Goal: Check status: Check status

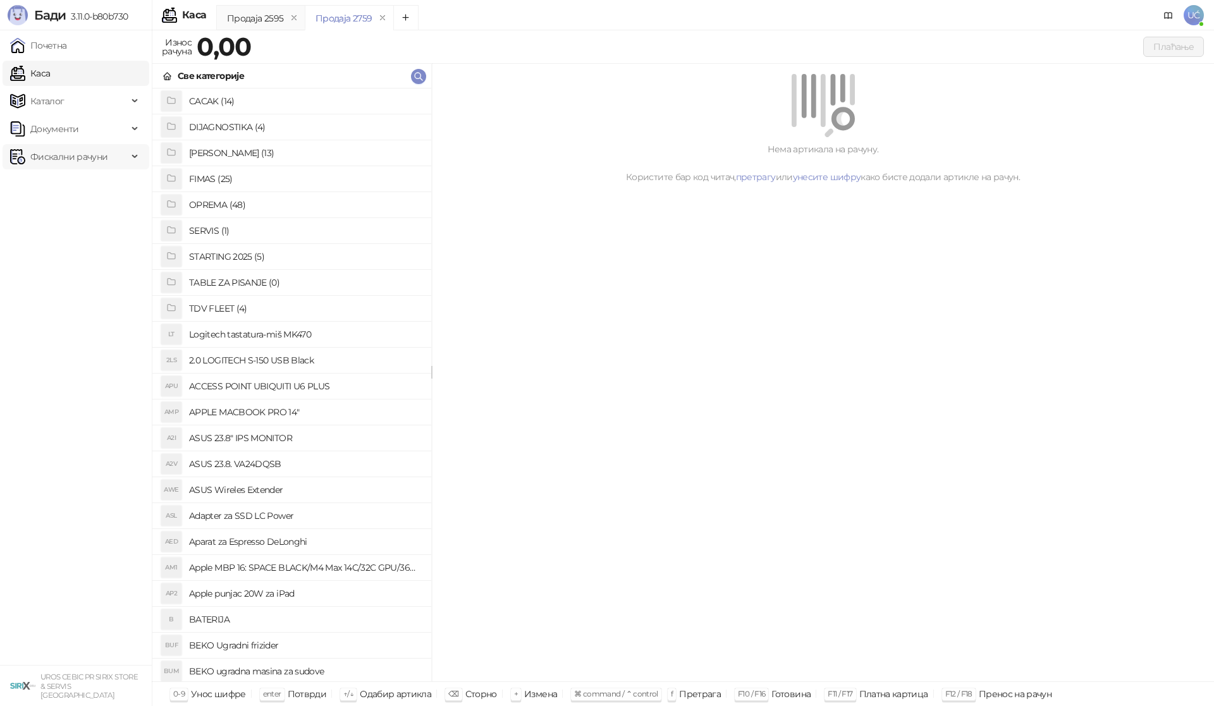
click at [88, 154] on span "Фискални рачуни" at bounding box center [68, 156] width 77 height 25
click at [82, 212] on link "По данима" at bounding box center [48, 212] width 67 height 25
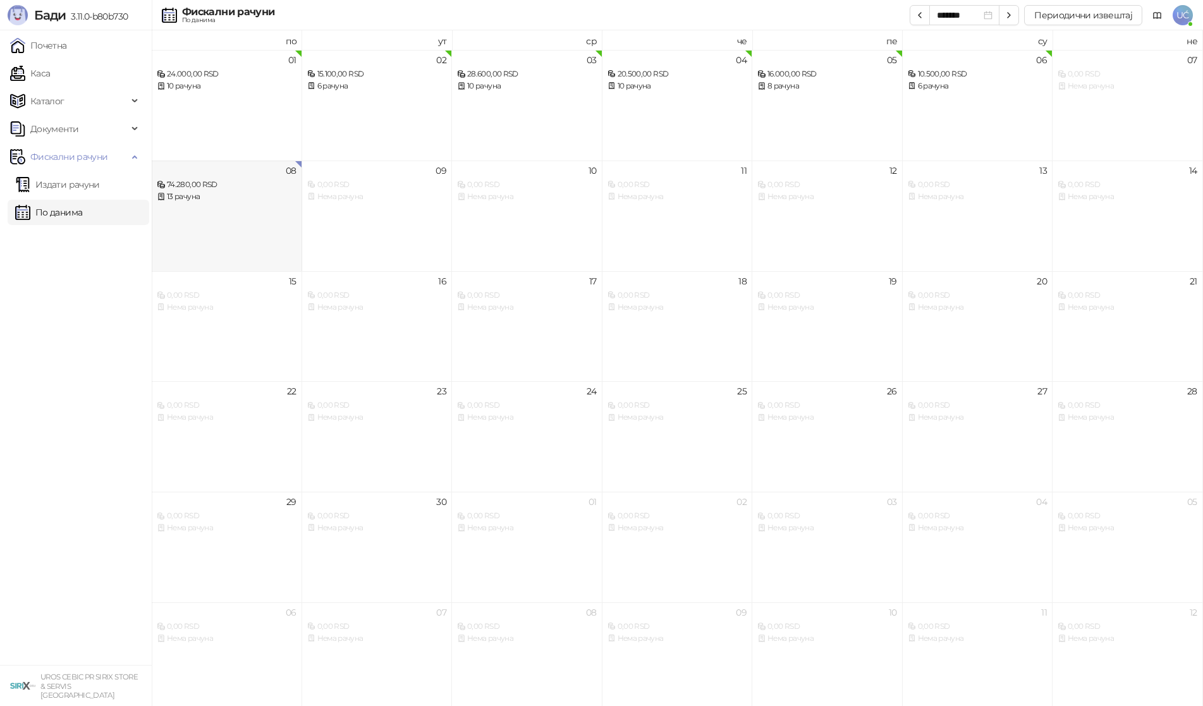
click at [264, 224] on div "08 74.280,00 RSD 13 рачуна" at bounding box center [227, 216] width 150 height 111
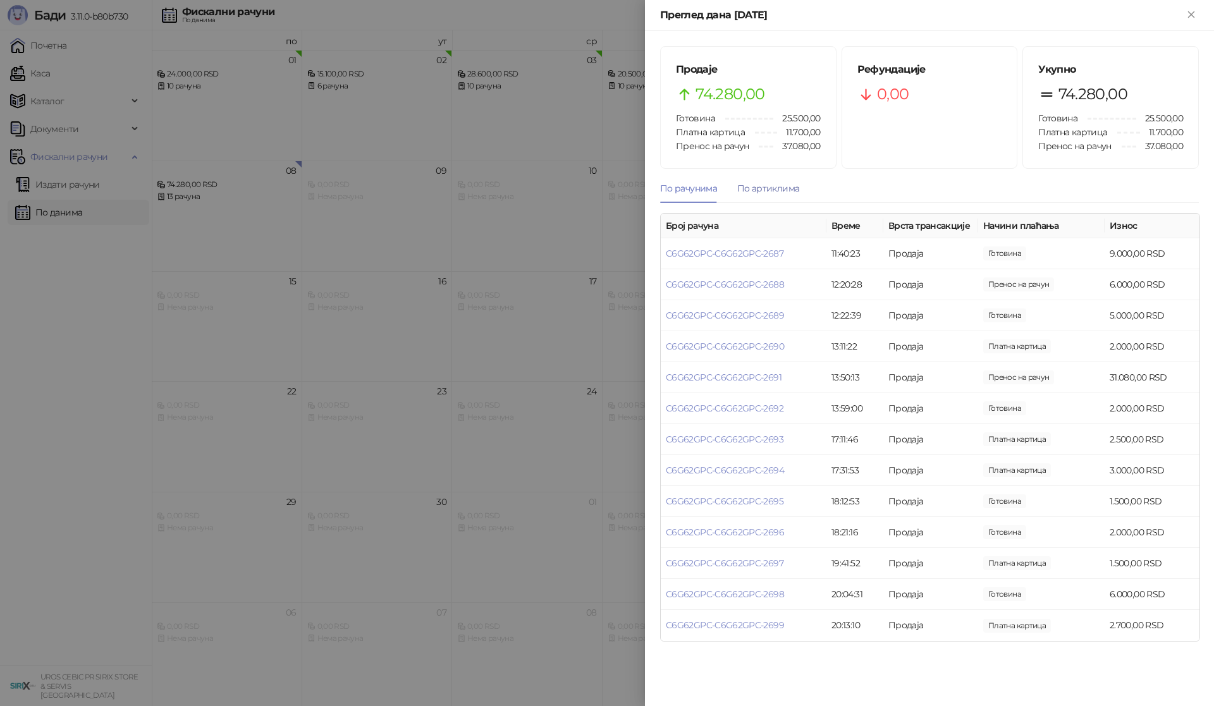
click at [780, 183] on div "По артиклима" at bounding box center [768, 188] width 62 height 14
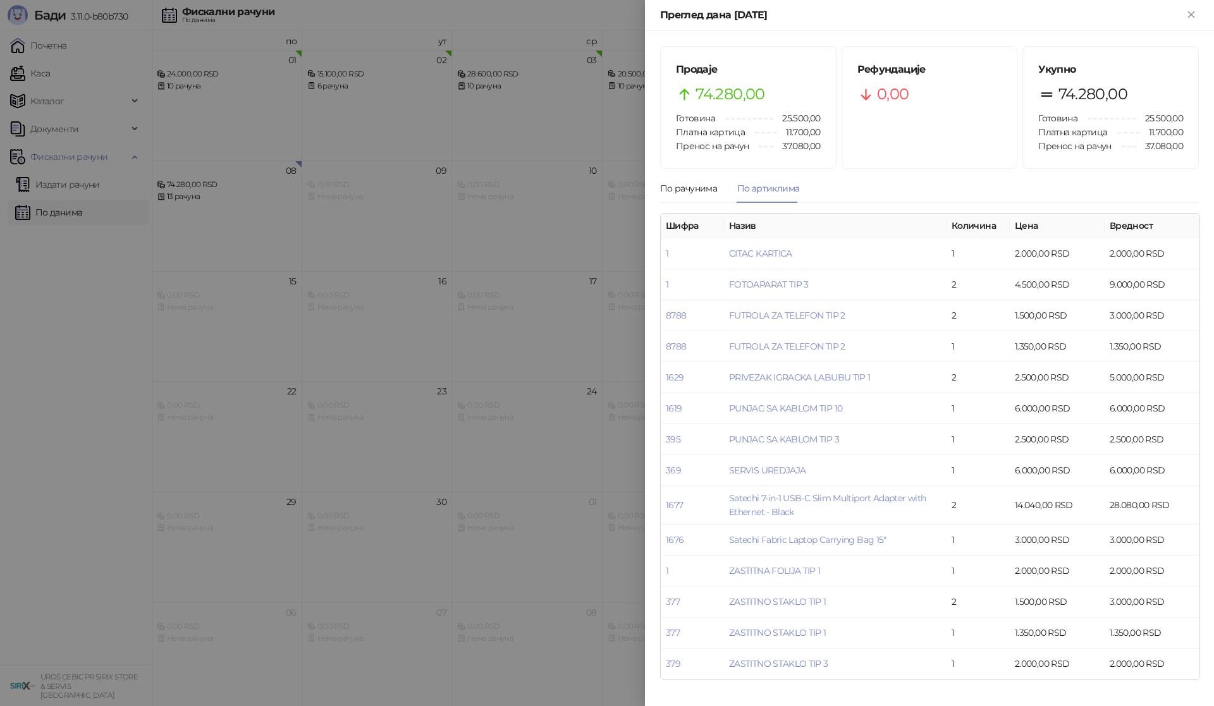
click at [52, 322] on div at bounding box center [607, 353] width 1214 height 706
